Goal: Task Accomplishment & Management: Use online tool/utility

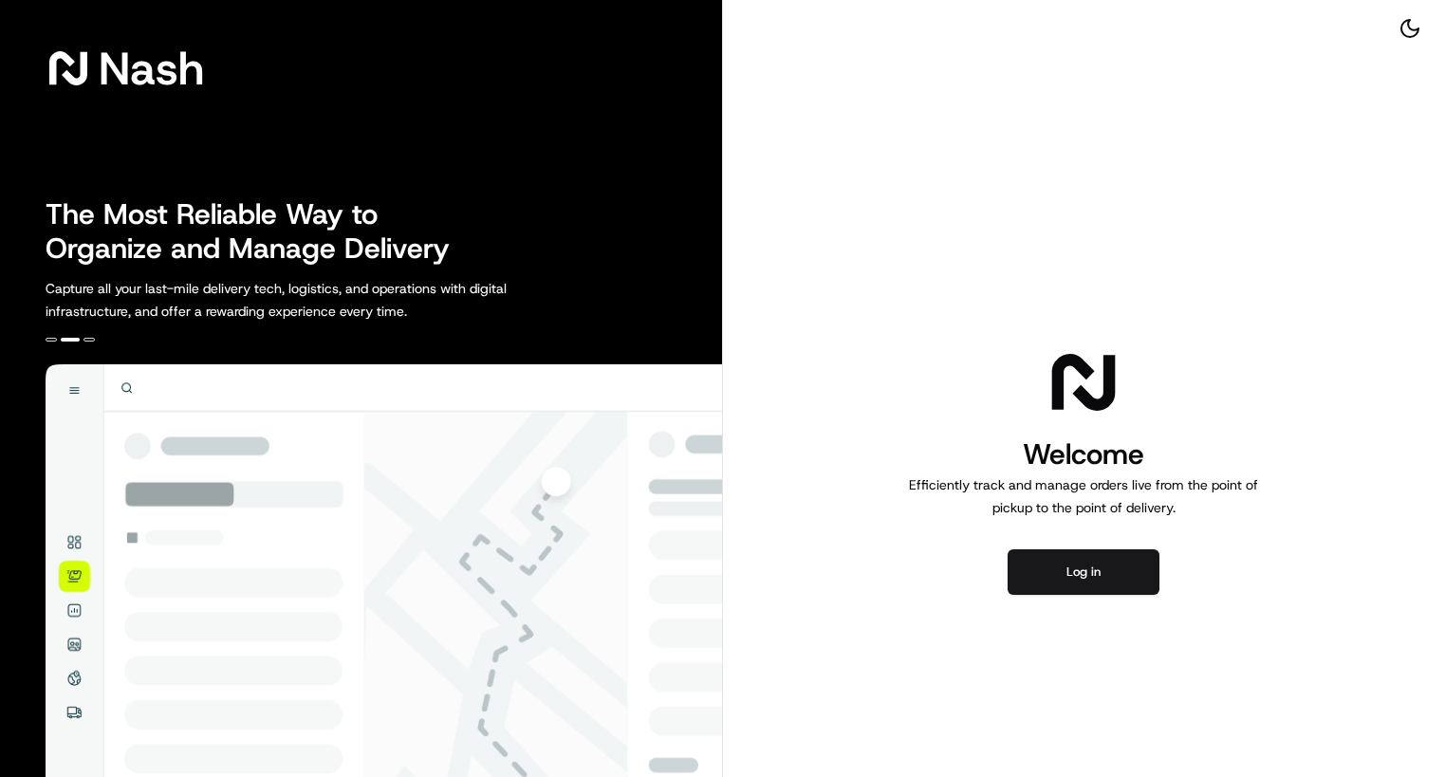
click at [804, 540] on div "Welcome Efficiently track and manage orders live from the point of pickup to th…" at bounding box center [1084, 470] width 723 height 940
click at [1050, 575] on button "Log in" at bounding box center [1084, 572] width 152 height 46
